Goal: Find specific page/section: Find specific page/section

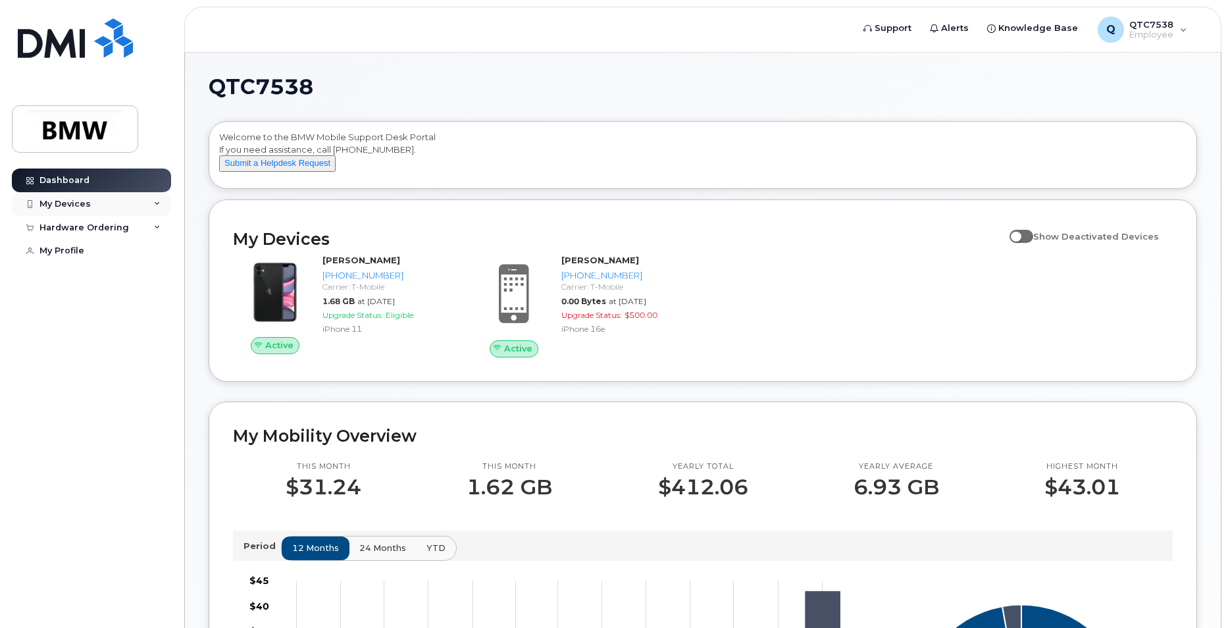
click at [73, 199] on div "My Devices" at bounding box center [64, 204] width 51 height 11
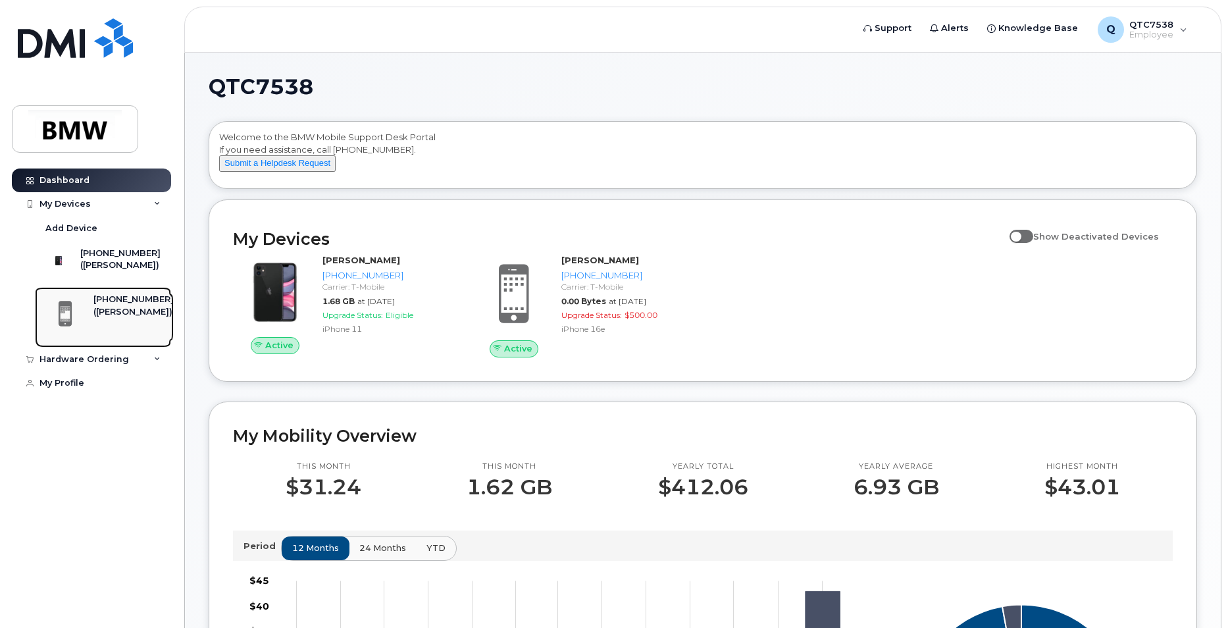
click at [118, 318] on div "([PERSON_NAME])" at bounding box center [133, 312] width 80 height 12
